Goal: Navigation & Orientation: Find specific page/section

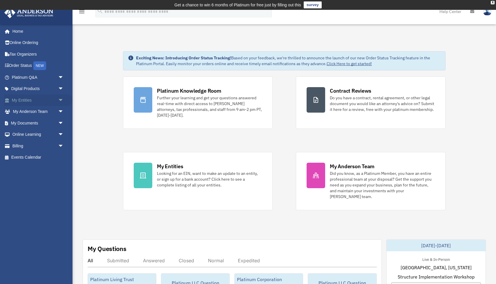
click at [35, 102] on link "My Entities arrow_drop_down" at bounding box center [38, 101] width 68 height 12
click at [61, 100] on span "arrow_drop_down" at bounding box center [64, 101] width 12 height 12
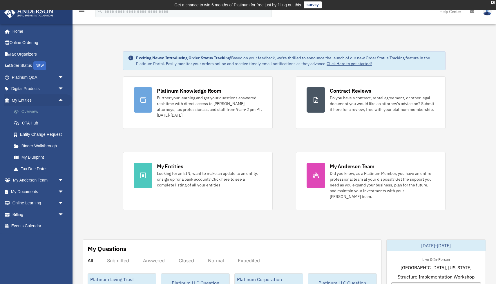
click at [37, 112] on link "Overview" at bounding box center [40, 112] width 64 height 12
click at [60, 99] on span "arrow_drop_up" at bounding box center [64, 101] width 12 height 12
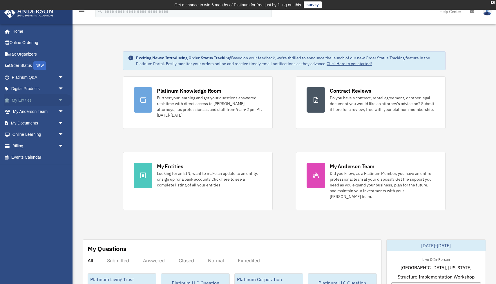
click at [60, 99] on span "arrow_drop_down" at bounding box center [64, 101] width 12 height 12
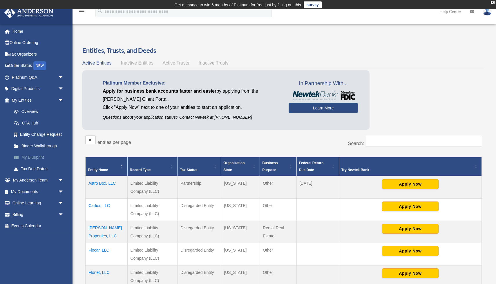
click at [29, 157] on link "My Blueprint" at bounding box center [40, 158] width 64 height 12
